Goal: Task Accomplishment & Management: Use online tool/utility

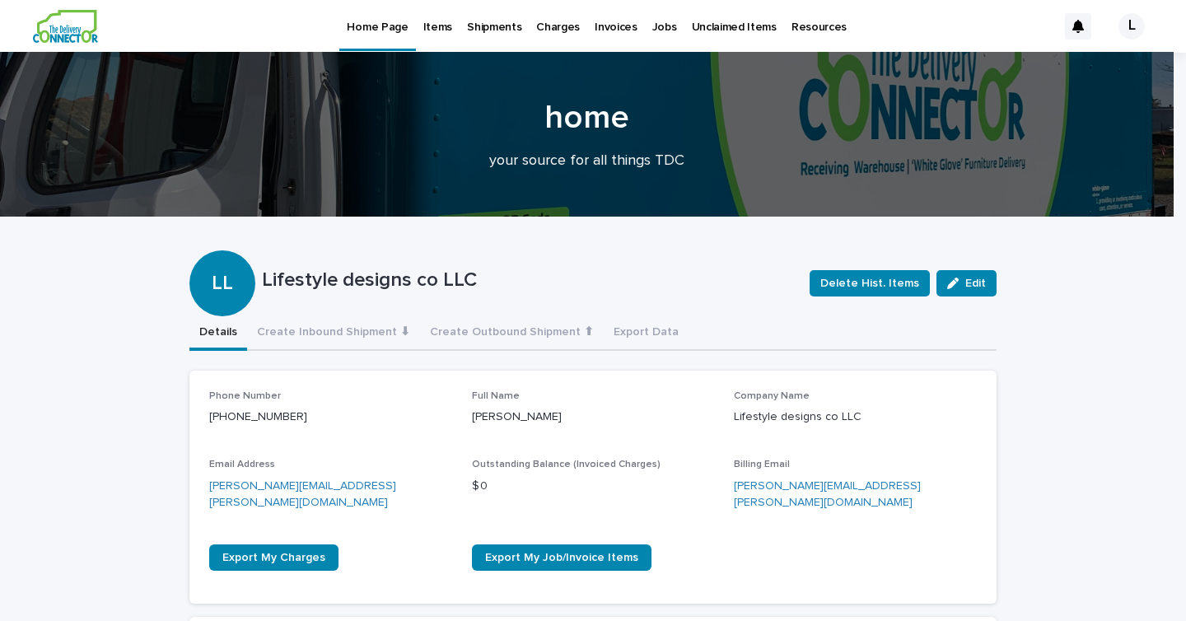
click at [437, 35] on link "Items" at bounding box center [438, 25] width 44 height 51
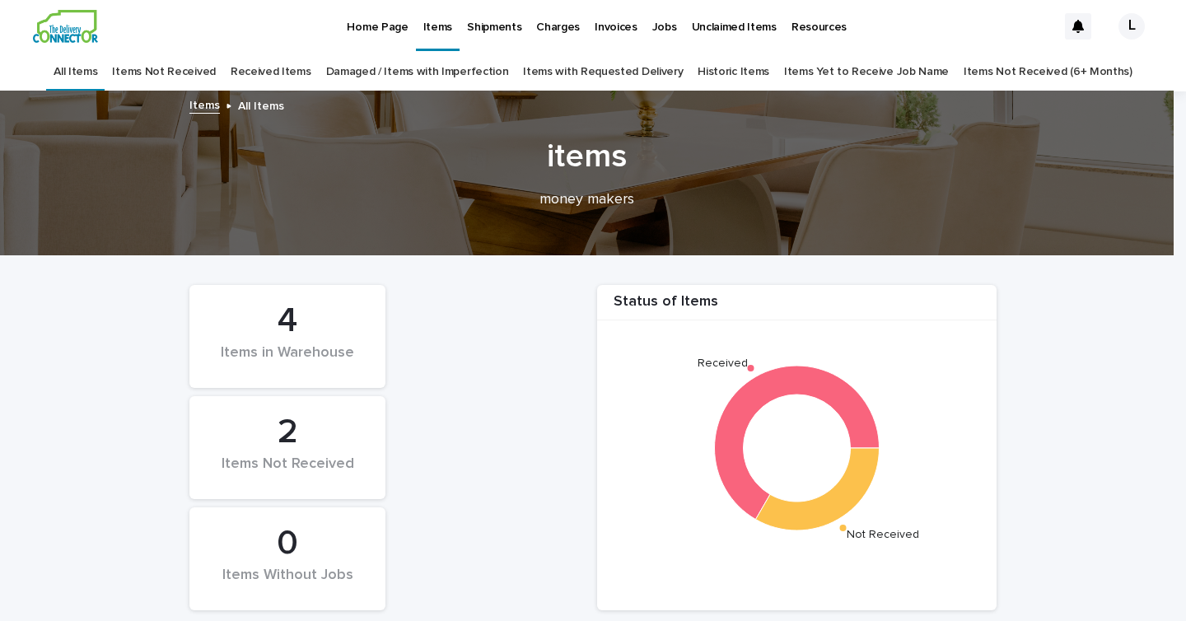
click at [306, 67] on link "Received Items" at bounding box center [271, 72] width 81 height 39
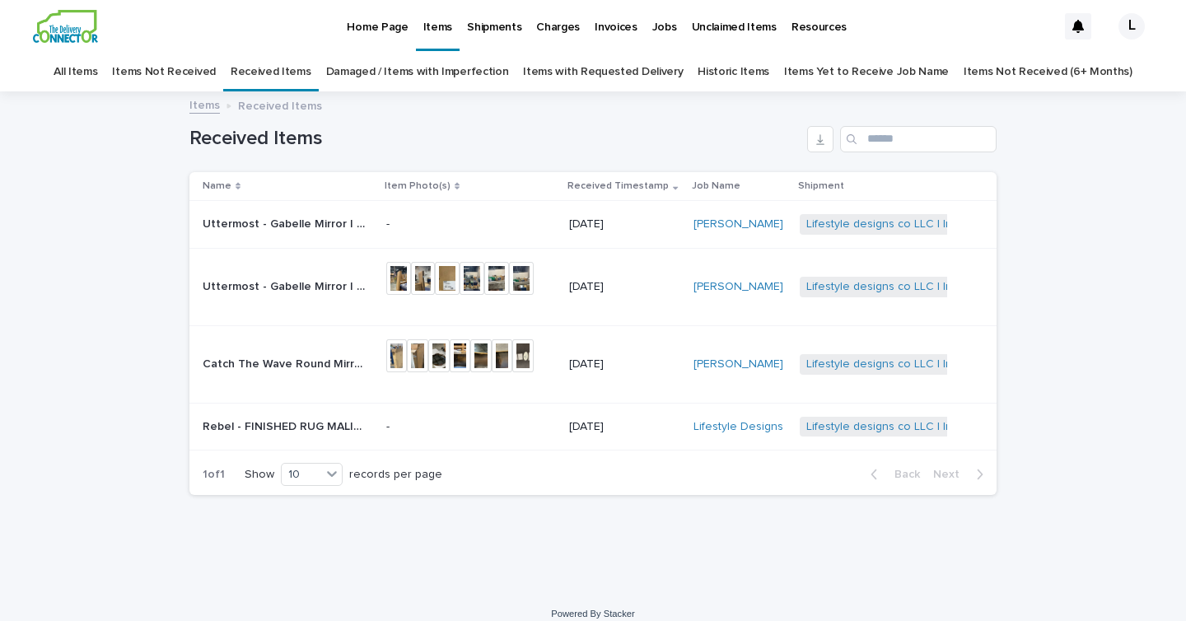
click at [97, 73] on link "All Items" at bounding box center [76, 72] width 44 height 39
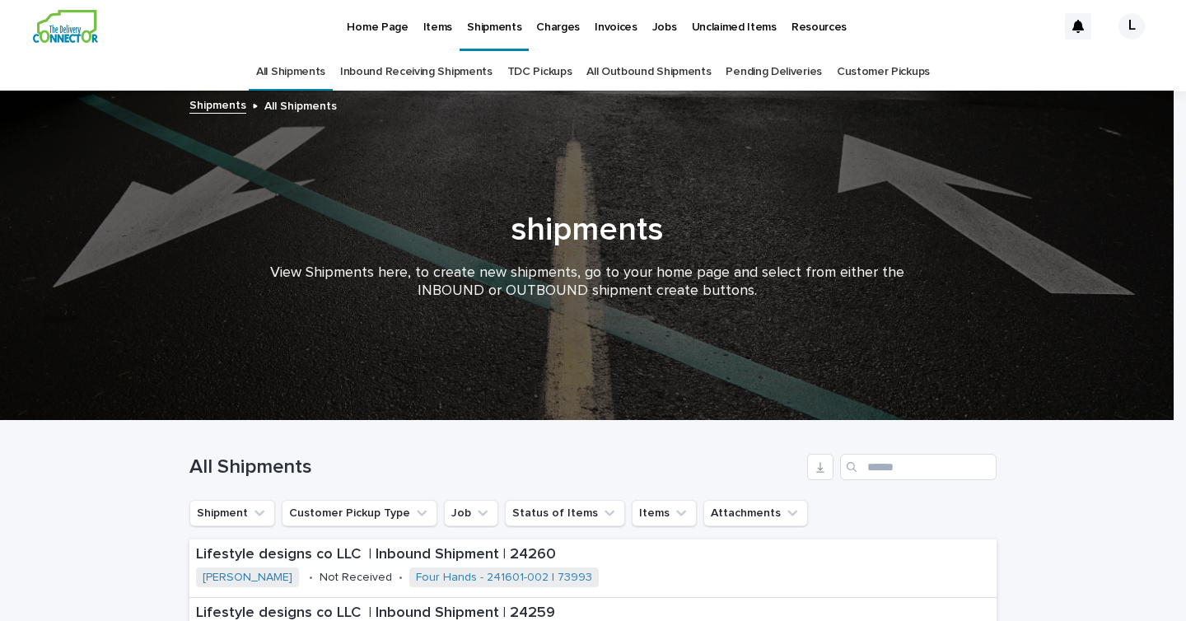
click at [358, 17] on p "Home Page" at bounding box center [377, 17] width 61 height 35
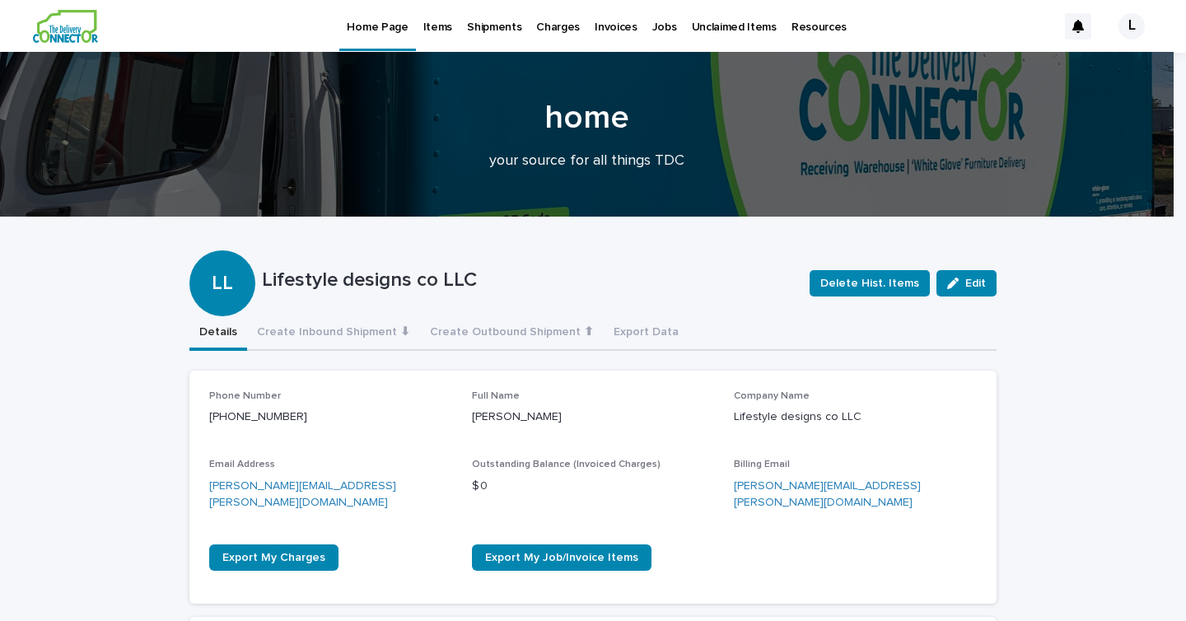
scroll to position [156, 0]
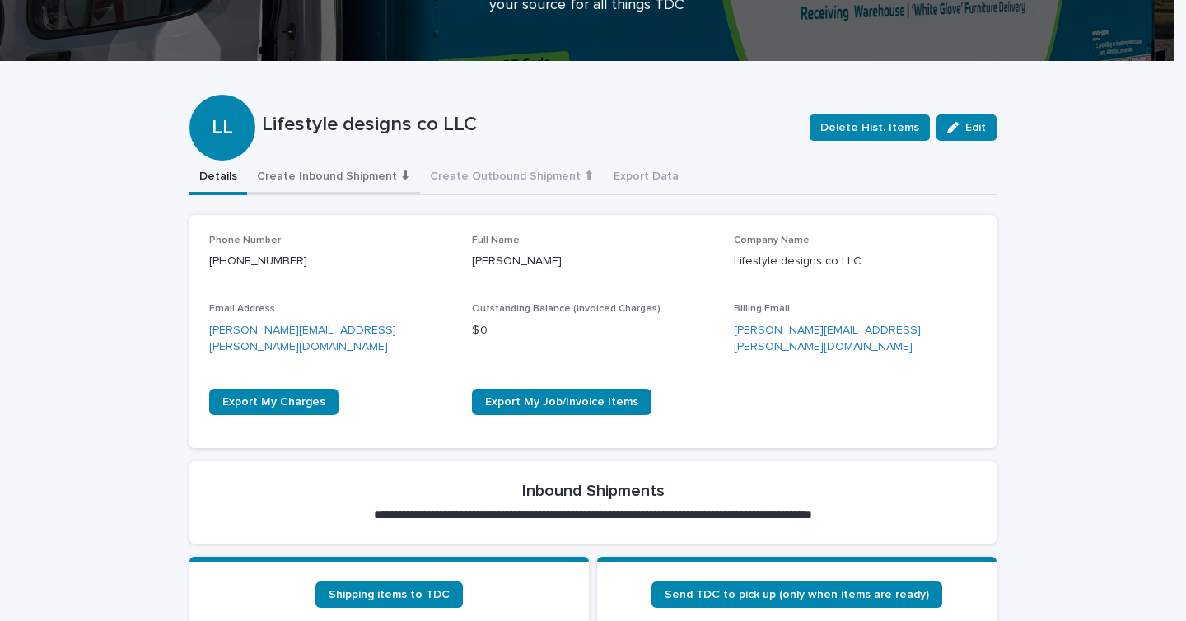
click at [367, 171] on button "Create Inbound Shipment ⬇" at bounding box center [333, 178] width 173 height 35
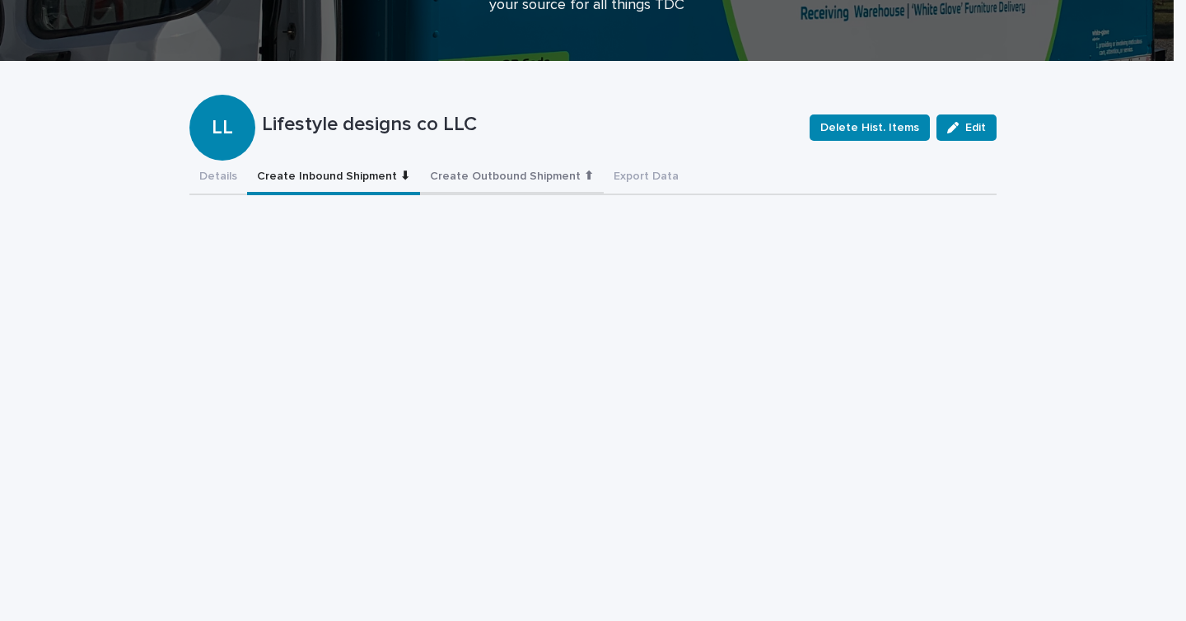
click at [490, 181] on button "Create Outbound Shipment ⬆" at bounding box center [512, 178] width 184 height 35
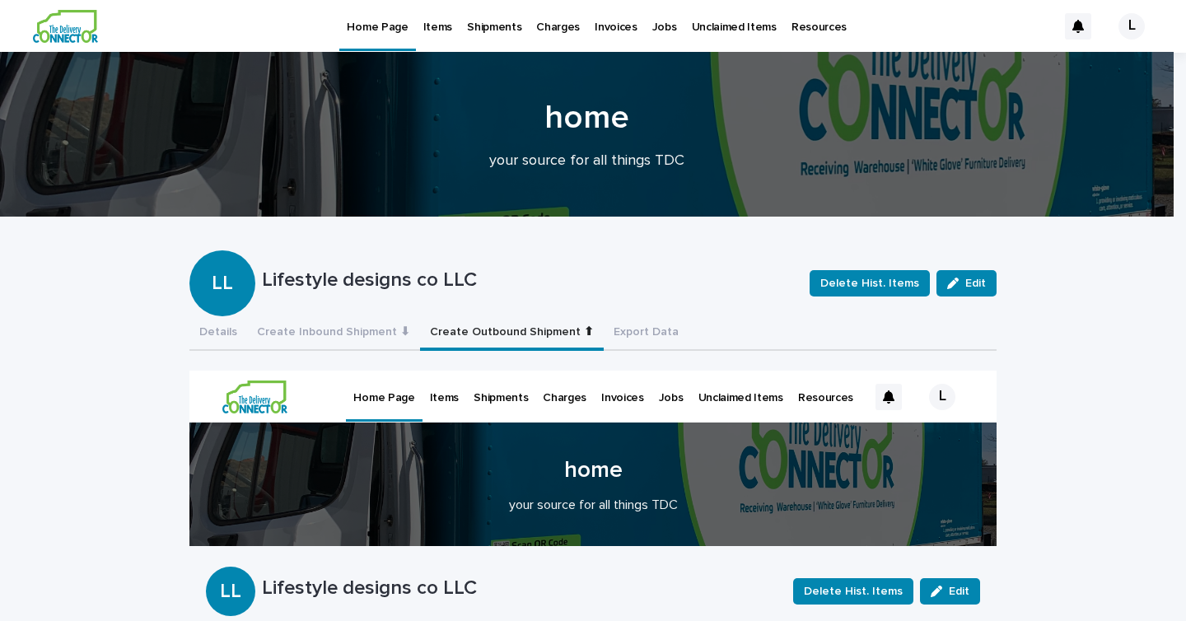
click at [479, 34] on p "Shipments" at bounding box center [494, 17] width 54 height 35
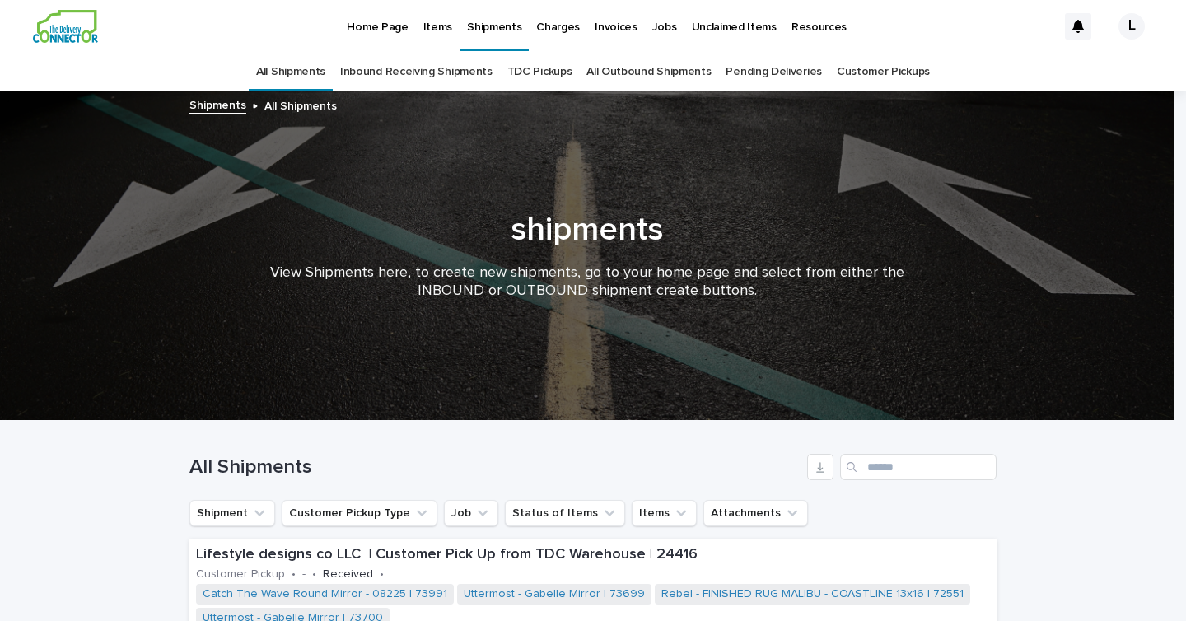
scroll to position [12, 0]
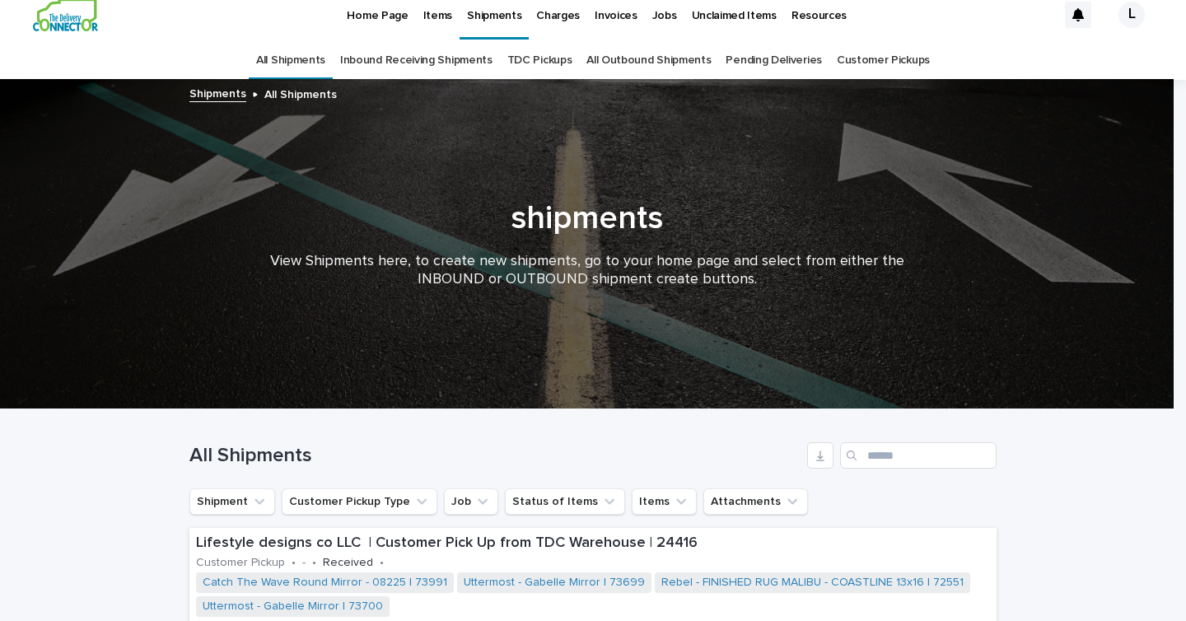
click at [430, 13] on p "Items" at bounding box center [437, 5] width 29 height 35
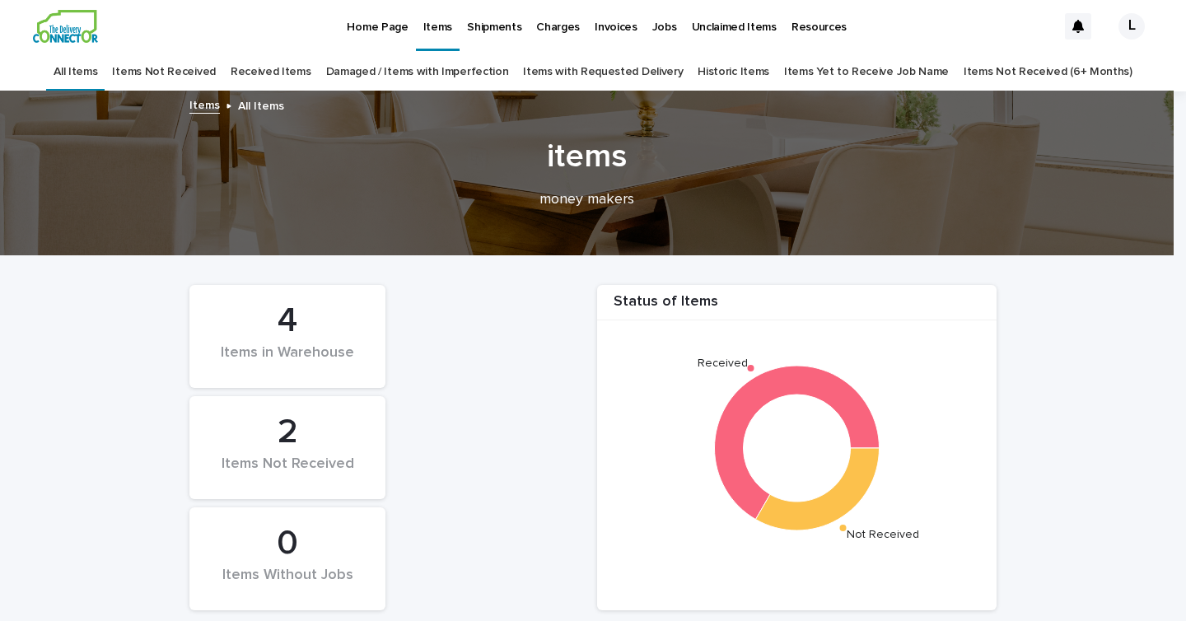
click at [400, 32] on p "Home Page" at bounding box center [377, 17] width 61 height 35
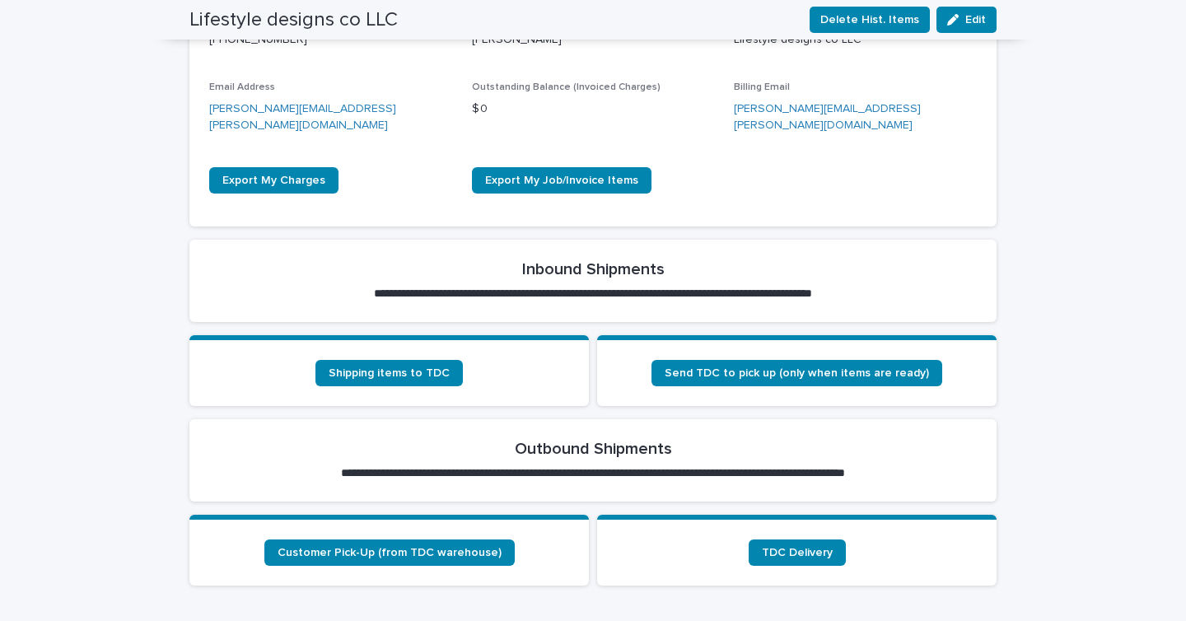
scroll to position [268, 0]
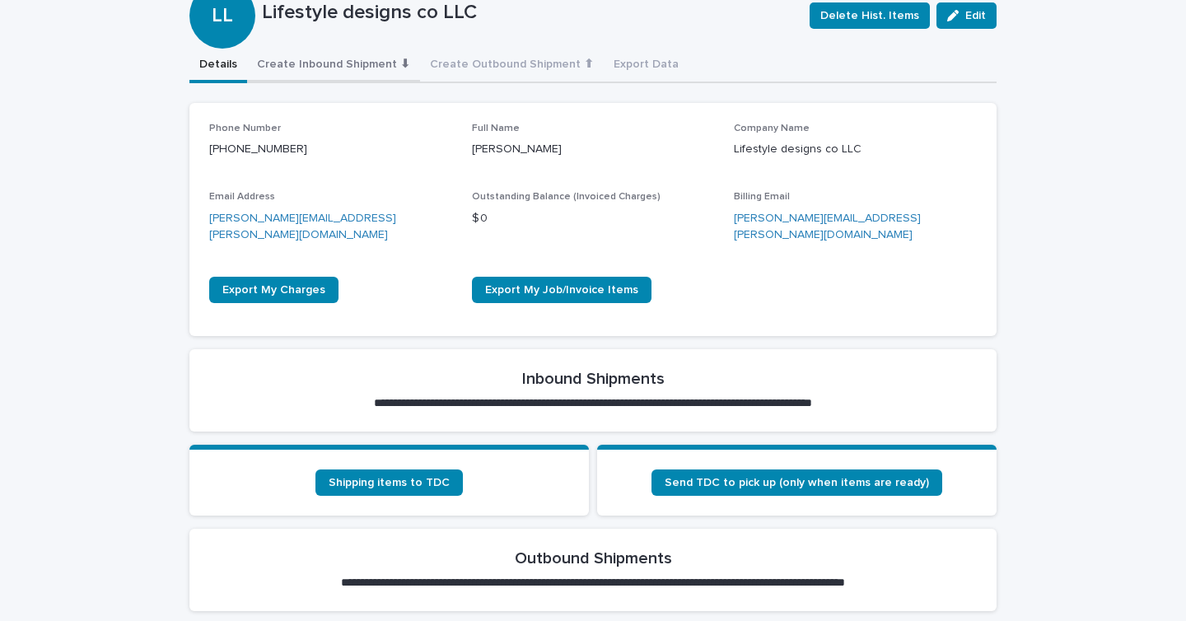
click at [350, 70] on button "Create Inbound Shipment ⬇" at bounding box center [333, 66] width 173 height 35
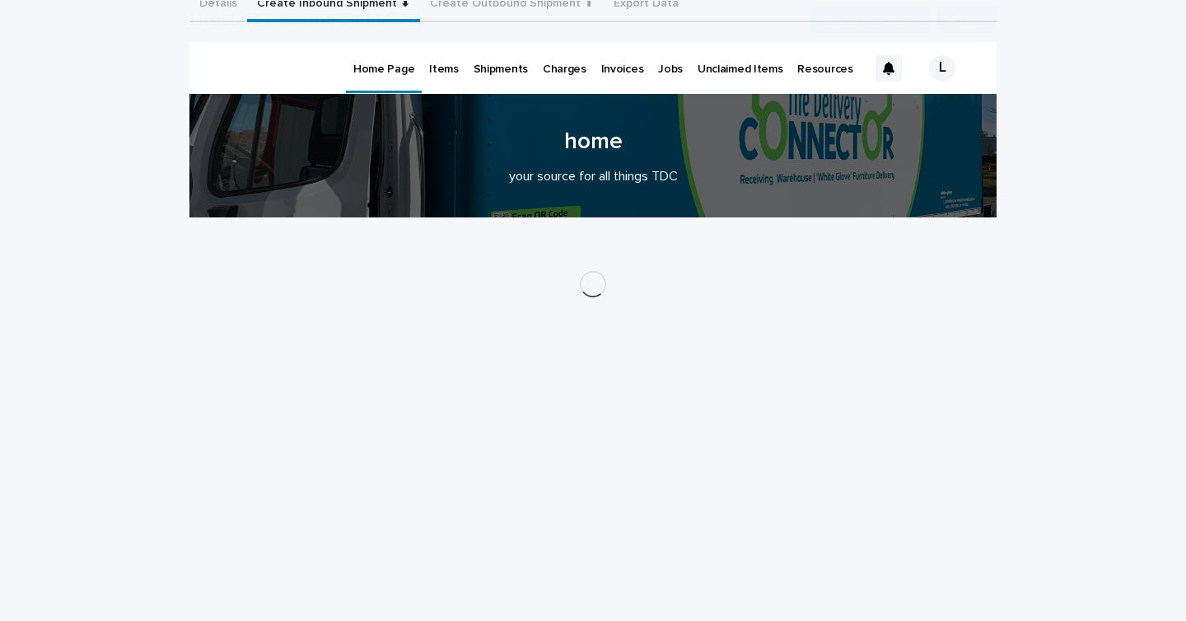
scroll to position [371, 0]
